Goal: Task Accomplishment & Management: Manage account settings

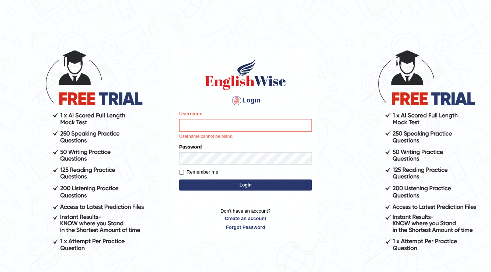
drag, startPoint x: 16, startPoint y: 197, endPoint x: 0, endPoint y: 218, distance: 26.9
